Goal: Check status: Check status

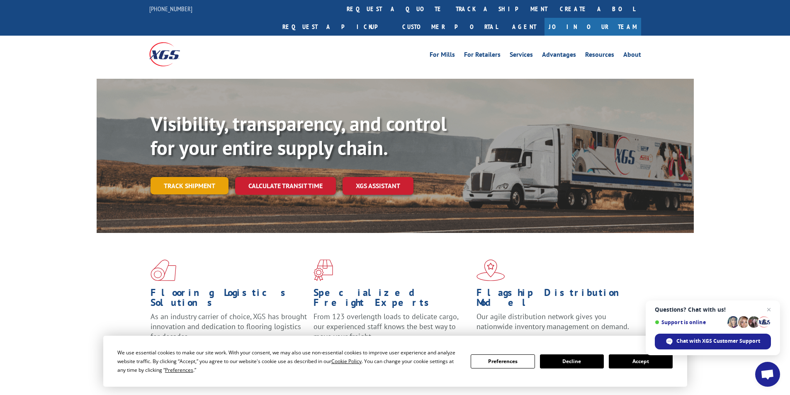
click at [189, 177] on link "Track shipment" at bounding box center [190, 185] width 78 height 17
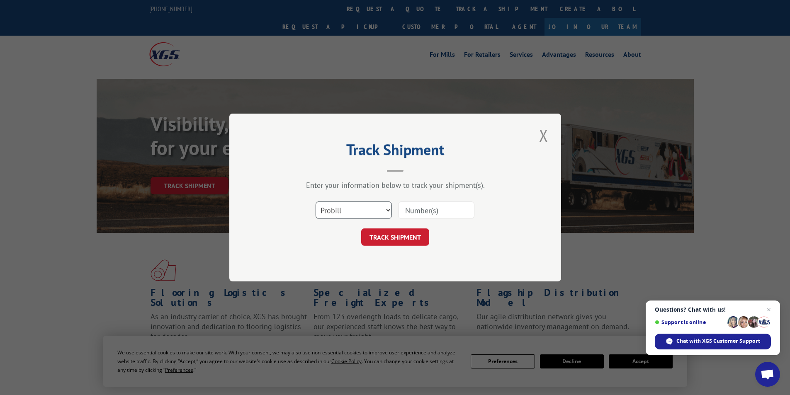
drag, startPoint x: 360, startPoint y: 208, endPoint x: 359, endPoint y: 212, distance: 4.2
click at [360, 208] on select "Select category... Probill BOL PO" at bounding box center [354, 210] width 76 height 17
select select "bol"
click at [316, 202] on select "Select category... Probill BOL PO" at bounding box center [354, 210] width 76 height 17
click at [412, 209] on input at bounding box center [436, 210] width 76 height 17
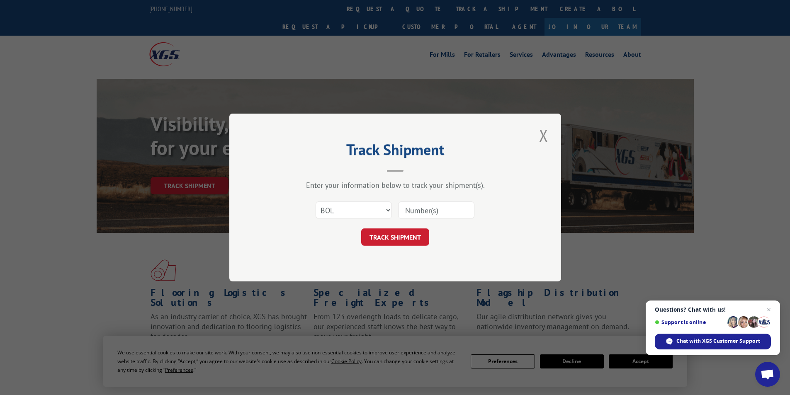
paste input "5959830"
type input "5959830"
click at [394, 238] on button "TRACK SHIPMENT" at bounding box center [395, 236] width 68 height 17
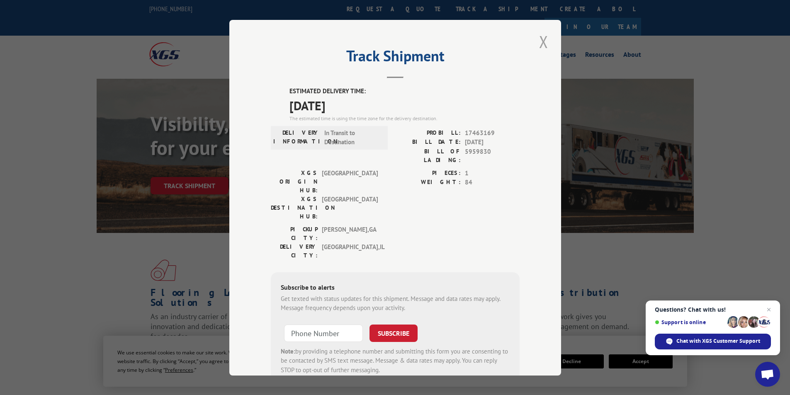
click at [542, 42] on button "Close modal" at bounding box center [544, 41] width 14 height 23
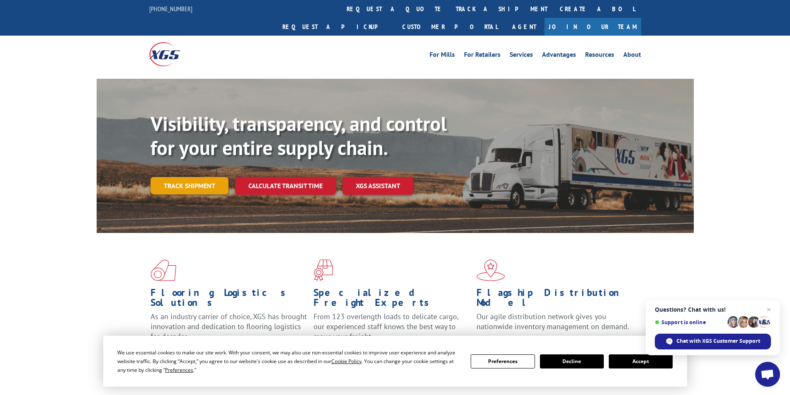
click at [180, 177] on link "Track shipment" at bounding box center [190, 185] width 78 height 17
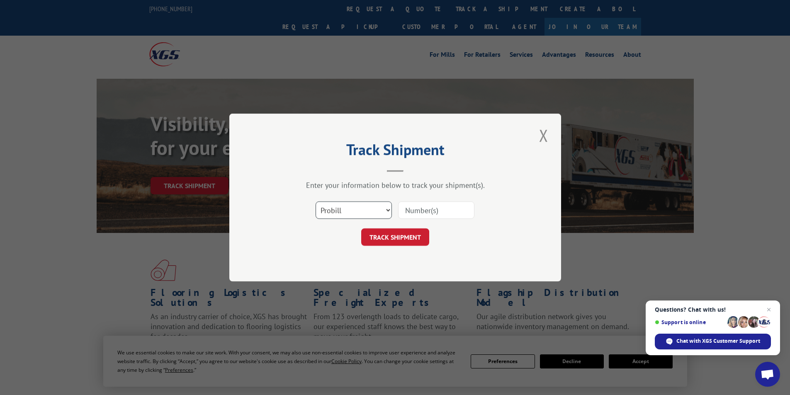
click at [361, 209] on select "Select category... Probill BOL PO" at bounding box center [354, 210] width 76 height 17
select select "bol"
click at [316, 202] on select "Select category... Probill BOL PO" at bounding box center [354, 210] width 76 height 17
click at [428, 204] on input at bounding box center [436, 210] width 76 height 17
paste input "5953723"
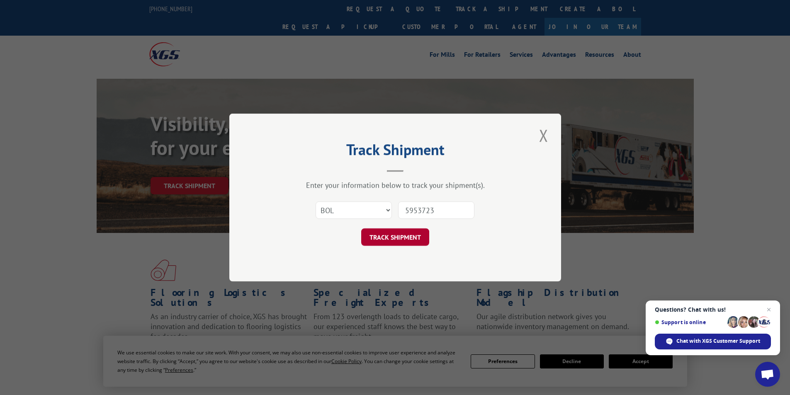
type input "5953723"
click at [404, 236] on button "TRACK SHIPMENT" at bounding box center [395, 236] width 68 height 17
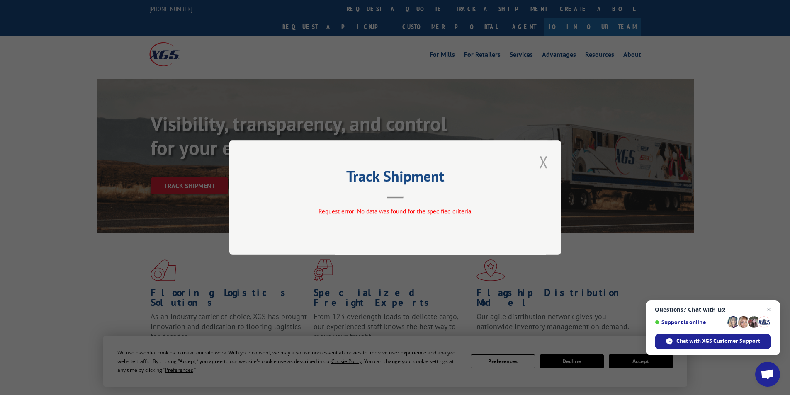
click at [546, 160] on button "Close modal" at bounding box center [544, 162] width 14 height 23
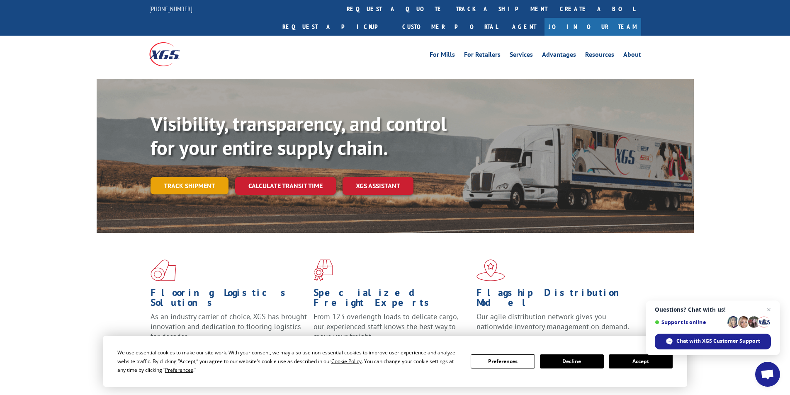
click at [188, 177] on link "Track shipment" at bounding box center [190, 185] width 78 height 17
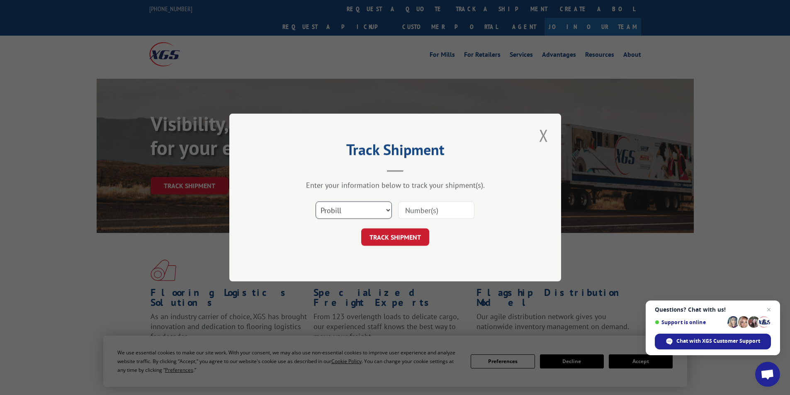
click at [352, 211] on select "Select category... Probill BOL PO" at bounding box center [354, 210] width 76 height 17
select select "bol"
click at [316, 202] on select "Select category... Probill BOL PO" at bounding box center [354, 210] width 76 height 17
click at [416, 215] on input at bounding box center [436, 210] width 76 height 17
type input "5960041"
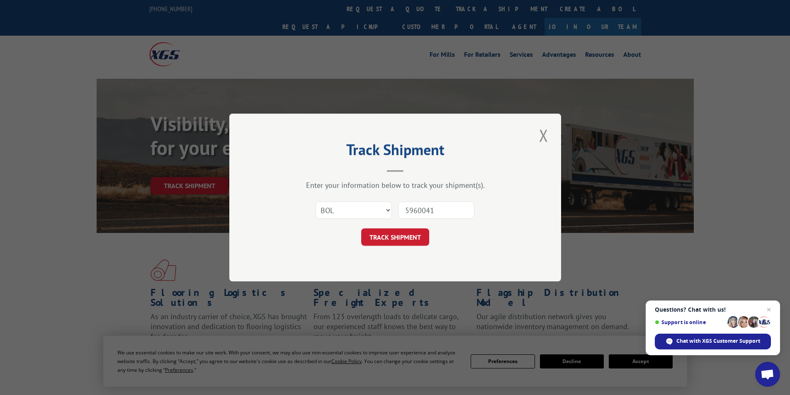
click button "TRACK SHIPMENT" at bounding box center [395, 236] width 68 height 17
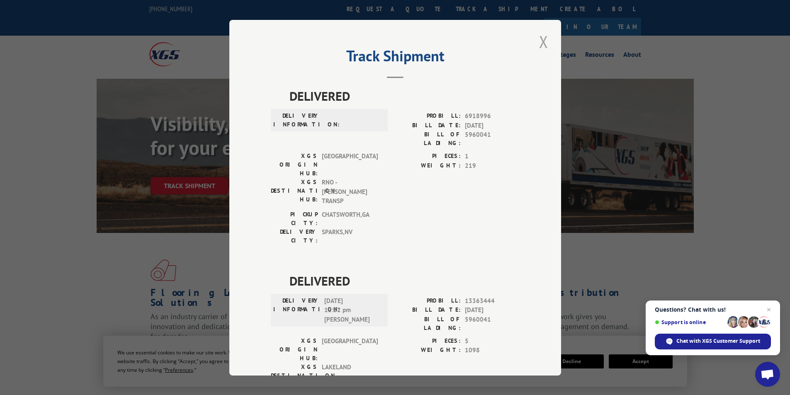
click at [540, 49] on button "Close modal" at bounding box center [544, 41] width 14 height 23
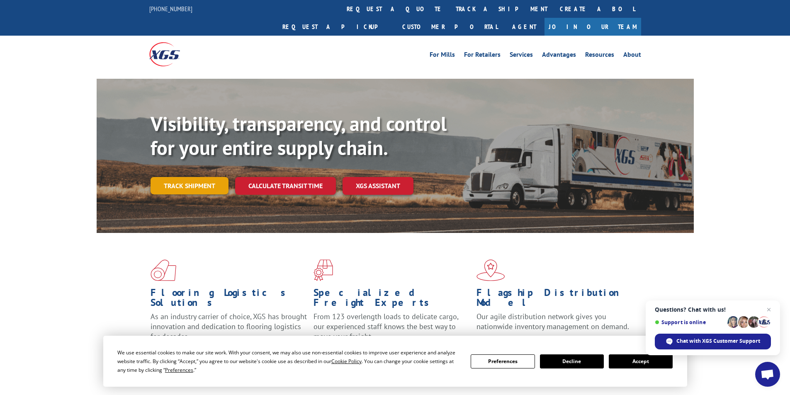
click at [200, 177] on link "Track shipment" at bounding box center [190, 185] width 78 height 17
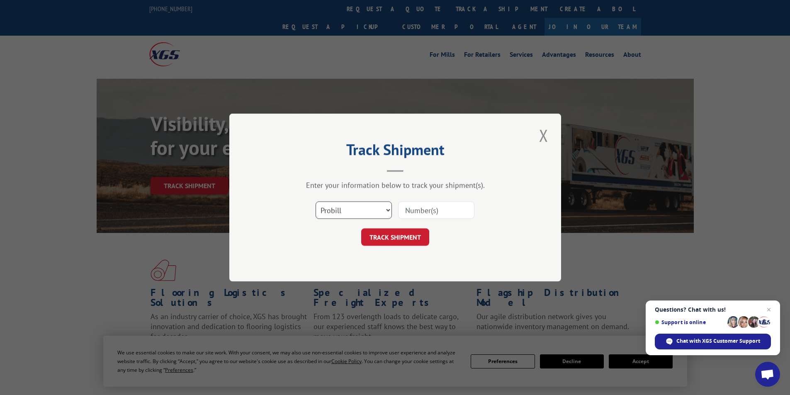
click at [339, 211] on select "Select category... Probill BOL PO" at bounding box center [354, 210] width 76 height 17
select select "bol"
click at [316, 202] on select "Select category... Probill BOL PO" at bounding box center [354, 210] width 76 height 17
click at [417, 211] on input at bounding box center [436, 210] width 76 height 17
paste input "5943742"
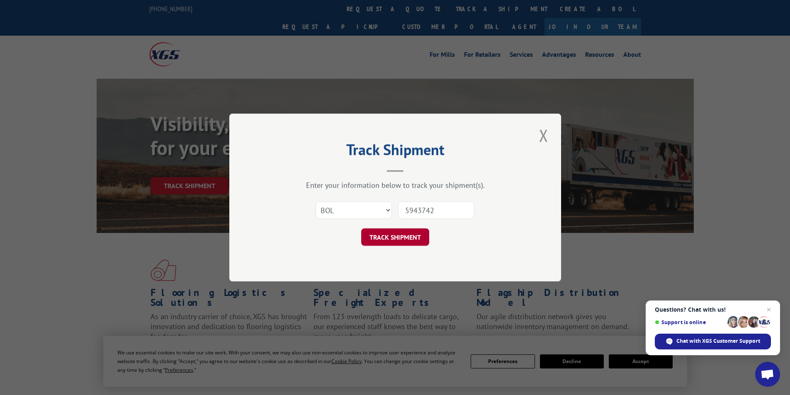
type input "5943742"
click at [411, 241] on button "TRACK SHIPMENT" at bounding box center [395, 236] width 68 height 17
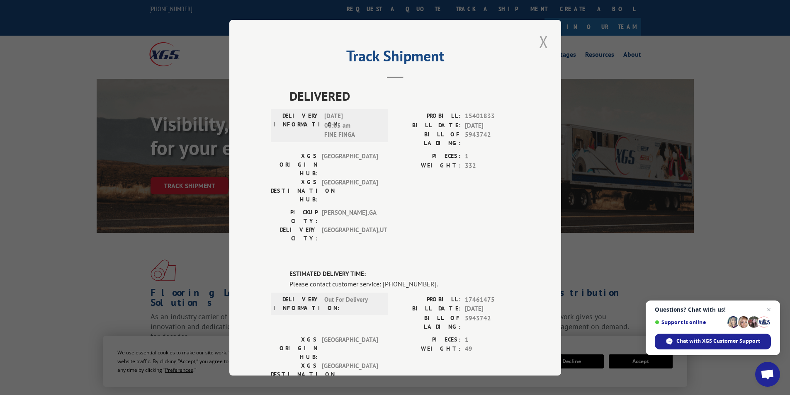
click at [537, 40] on button "Close modal" at bounding box center [544, 41] width 14 height 23
